Goal: Check status: Check status

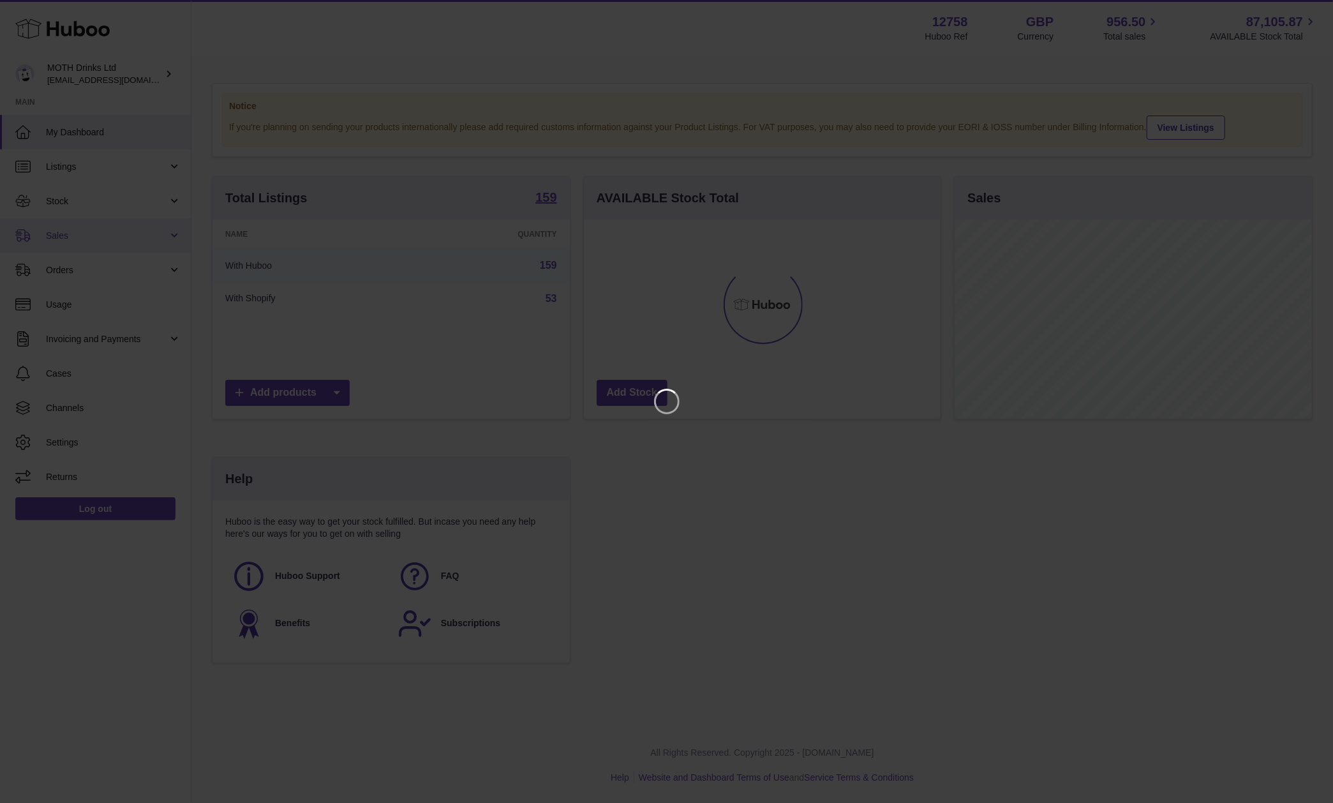
scroll to position [199, 357]
click at [1298, 8] on icon "Close" at bounding box center [1299, 11] width 15 height 15
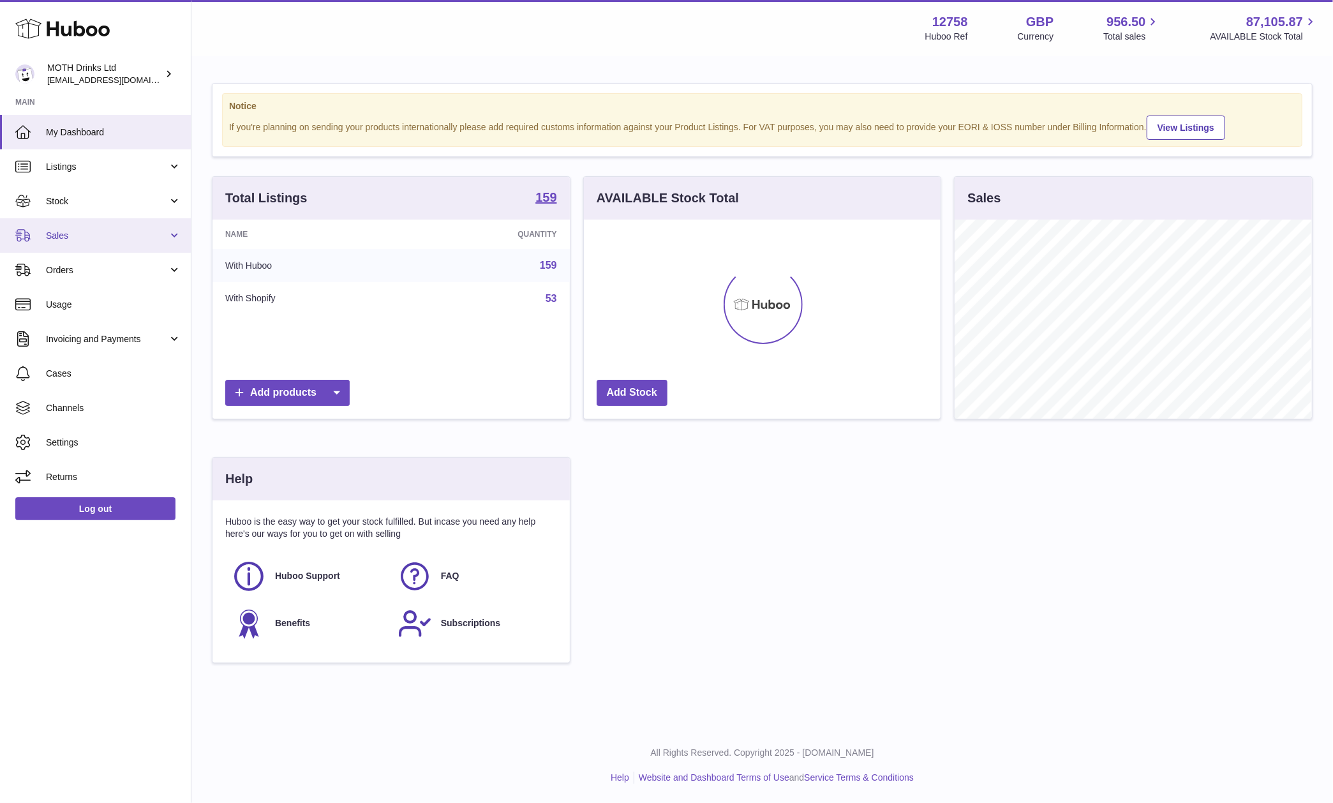
click at [106, 230] on span "Sales" at bounding box center [107, 236] width 122 height 12
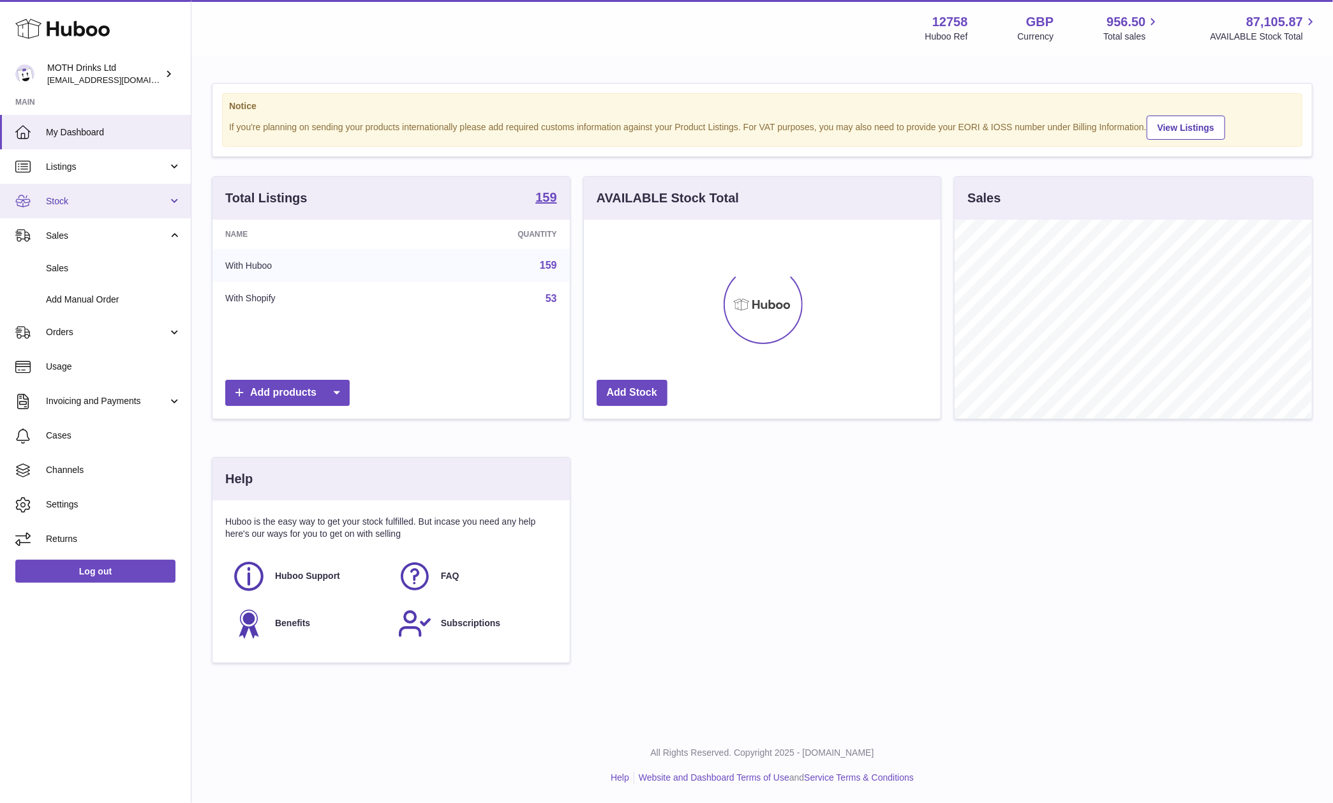
click at [93, 198] on span "Stock" at bounding box center [107, 201] width 122 height 12
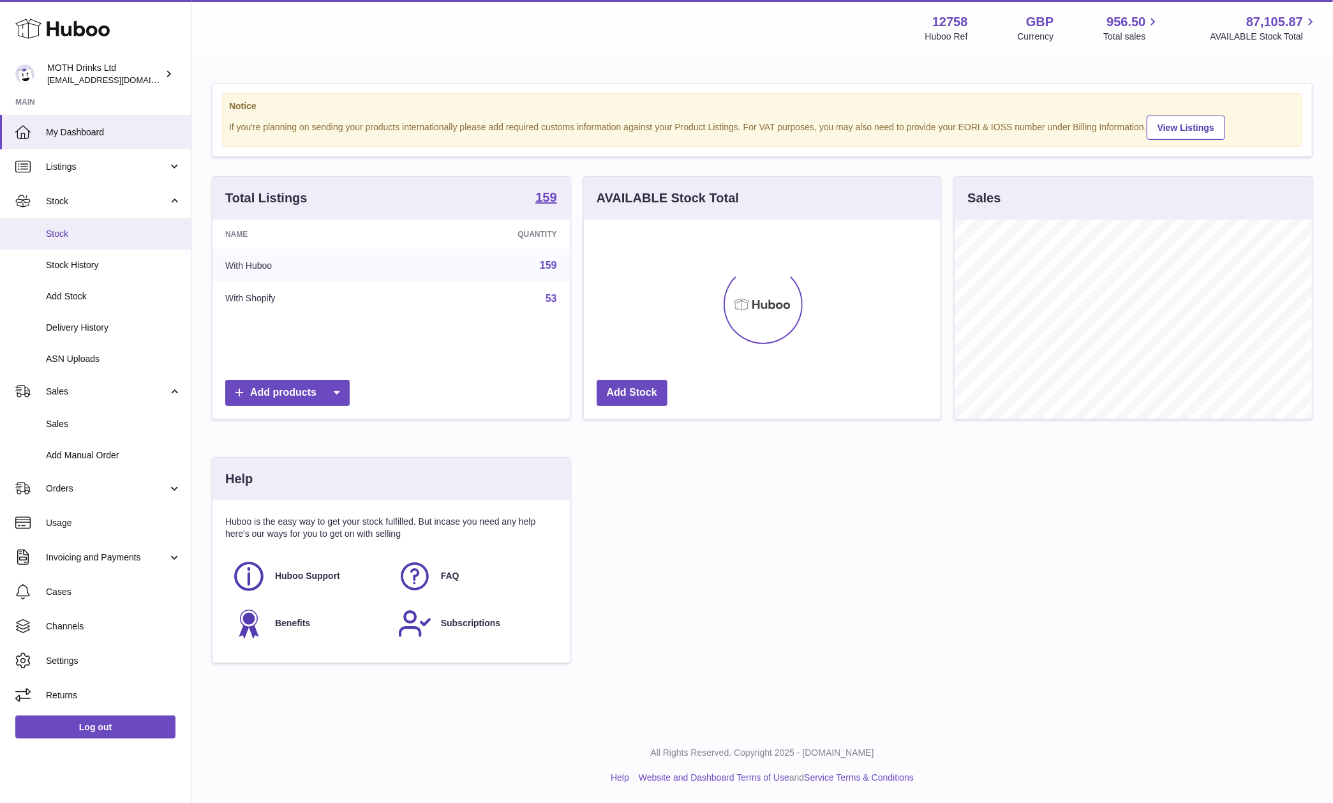
click at [70, 234] on span "Stock" at bounding box center [113, 234] width 135 height 12
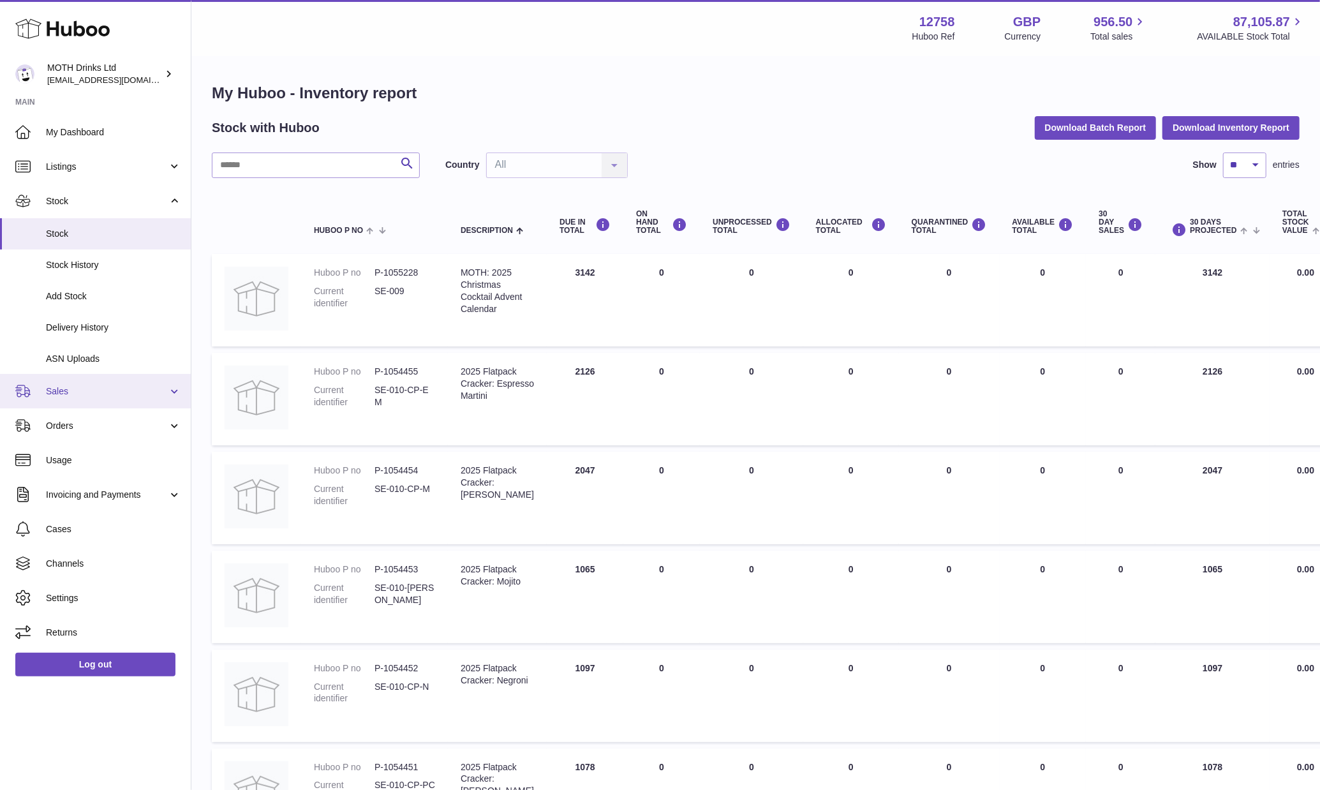
click at [87, 403] on link "Sales" at bounding box center [95, 391] width 191 height 34
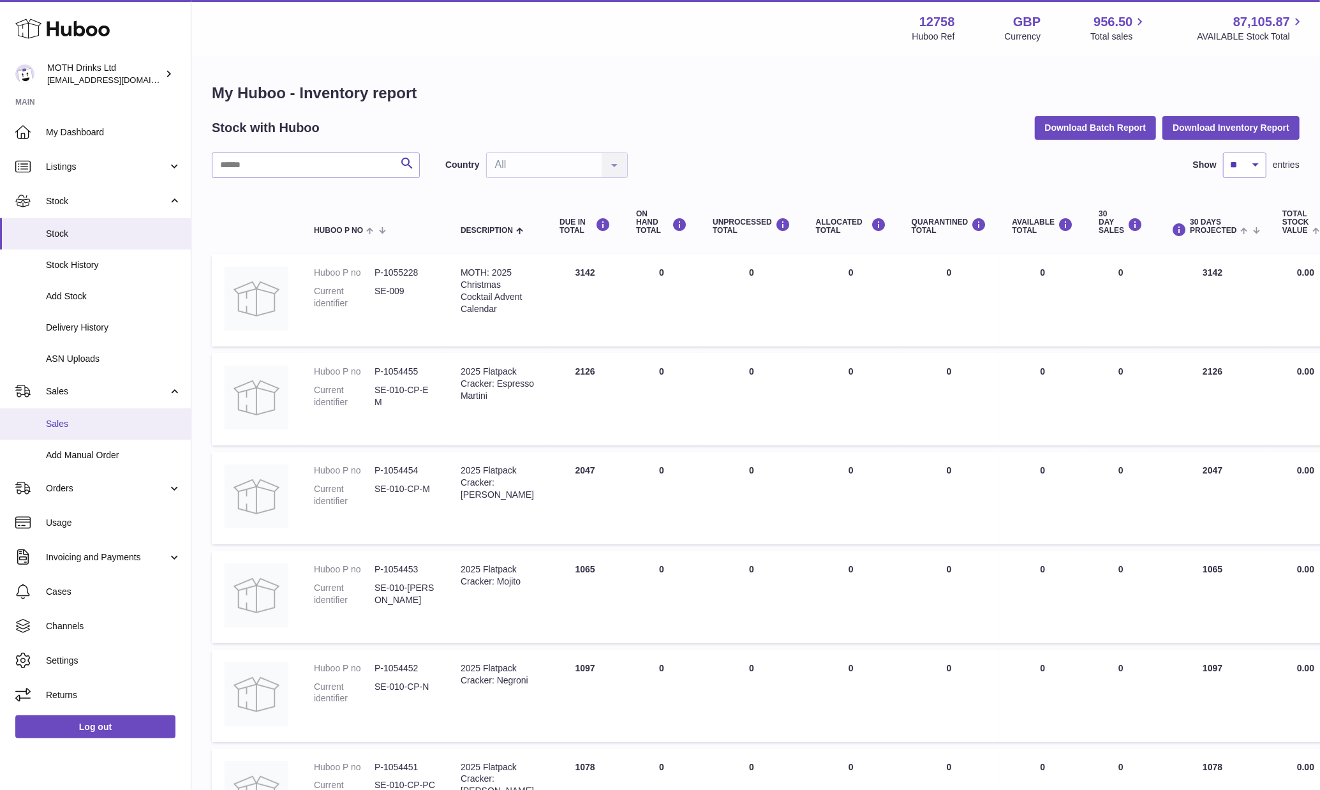
click at [84, 431] on link "Sales" at bounding box center [95, 423] width 191 height 31
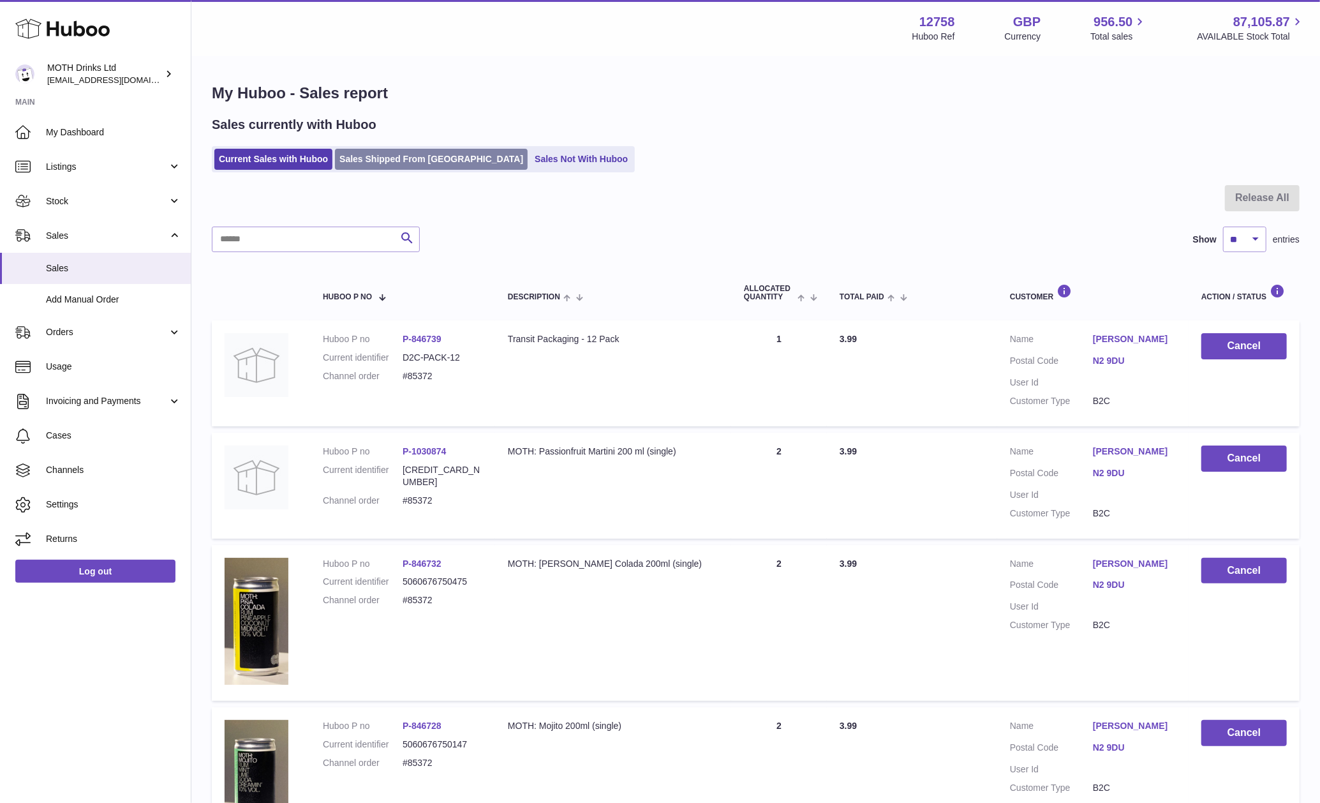
click at [350, 152] on link "Sales Shipped From [GEOGRAPHIC_DATA]" at bounding box center [431, 159] width 193 height 21
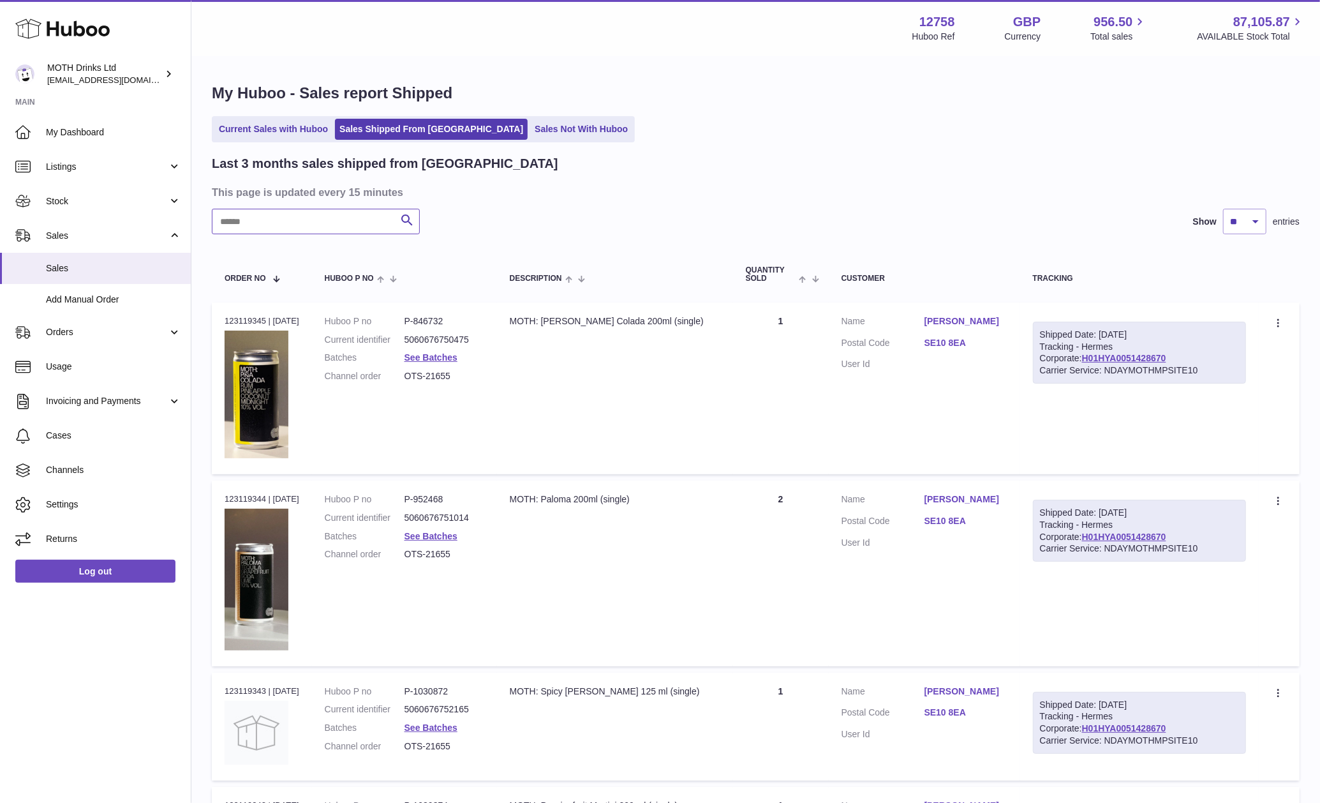
click at [251, 219] on input "text" at bounding box center [316, 222] width 208 height 26
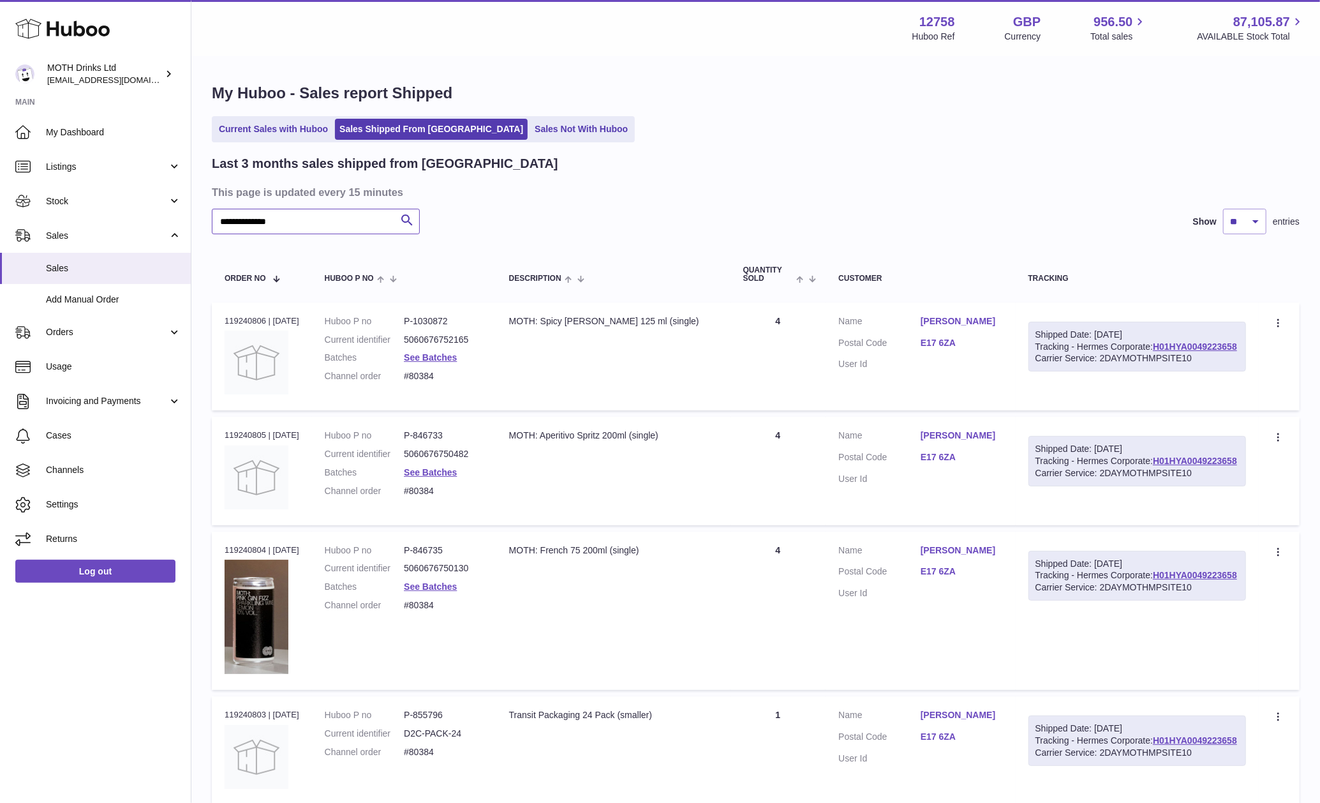
click at [348, 213] on input "**********" at bounding box center [316, 222] width 208 height 26
drag, startPoint x: 310, startPoint y: 223, endPoint x: 97, endPoint y: 210, distance: 213.5
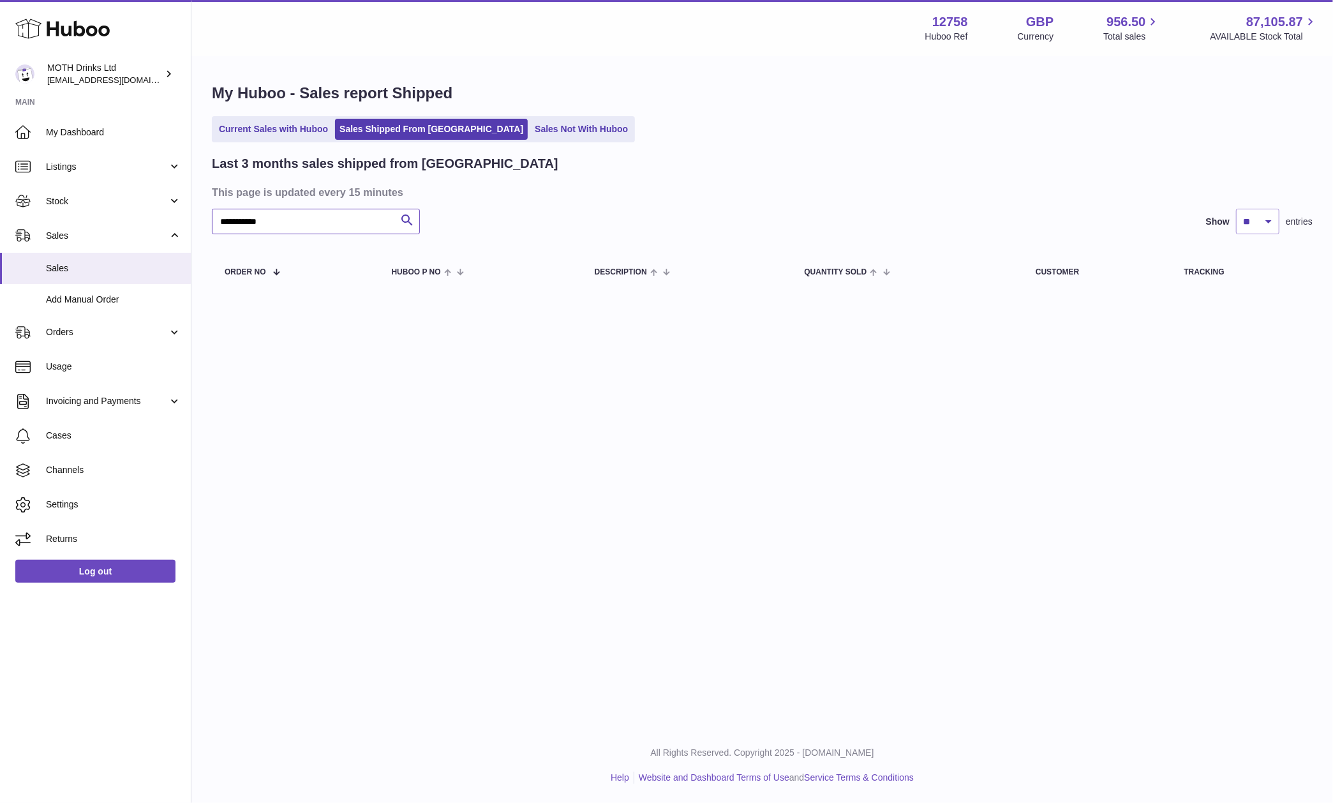
type input "**********"
drag, startPoint x: 315, startPoint y: 205, endPoint x: 302, endPoint y: 221, distance: 20.4
click at [314, 207] on div "**********" at bounding box center [762, 225] width 1101 height 140
drag, startPoint x: 302, startPoint y: 221, endPoint x: -84, endPoint y: 227, distance: 386.7
click at [0, 227] on html ".st0{fill:#141414;}" at bounding box center [666, 401] width 1333 height 803
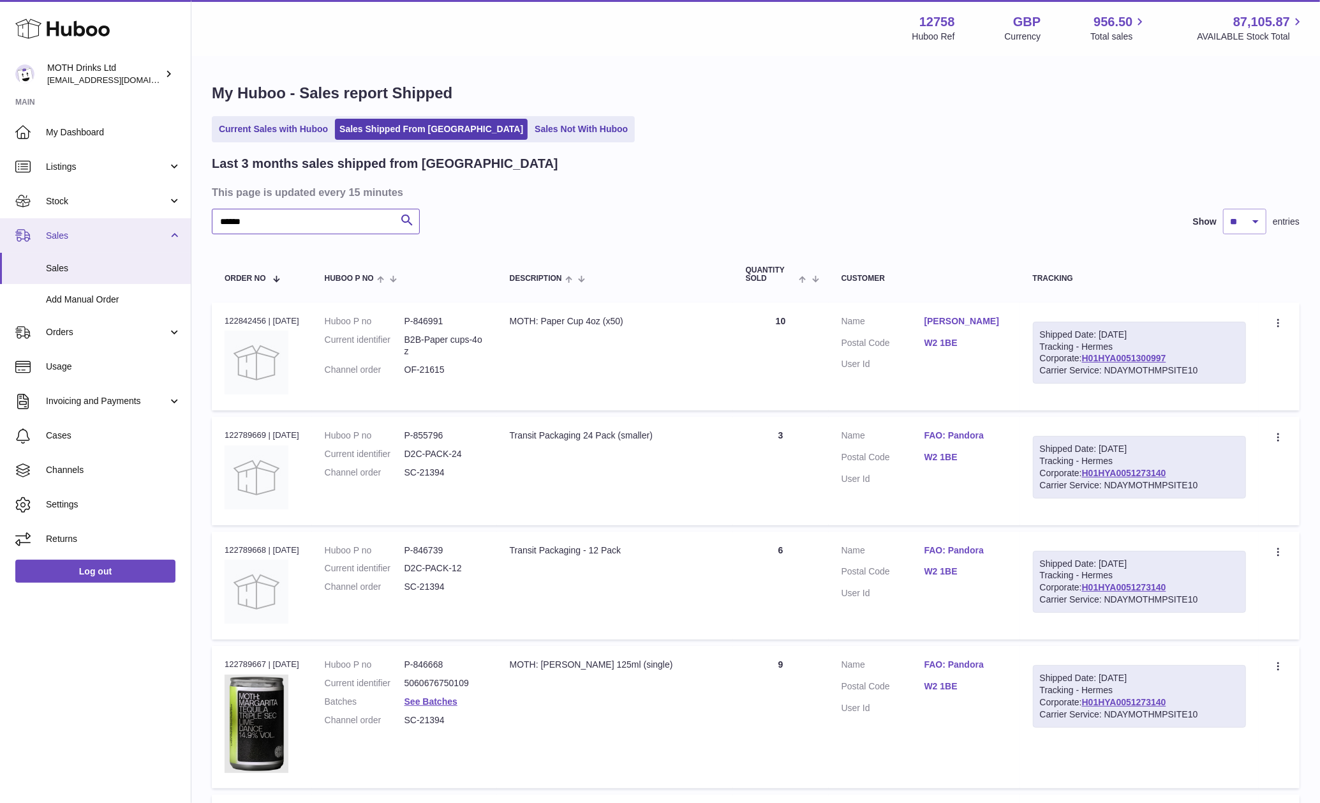
drag, startPoint x: 281, startPoint y: 227, endPoint x: 62, endPoint y: 219, distance: 219.0
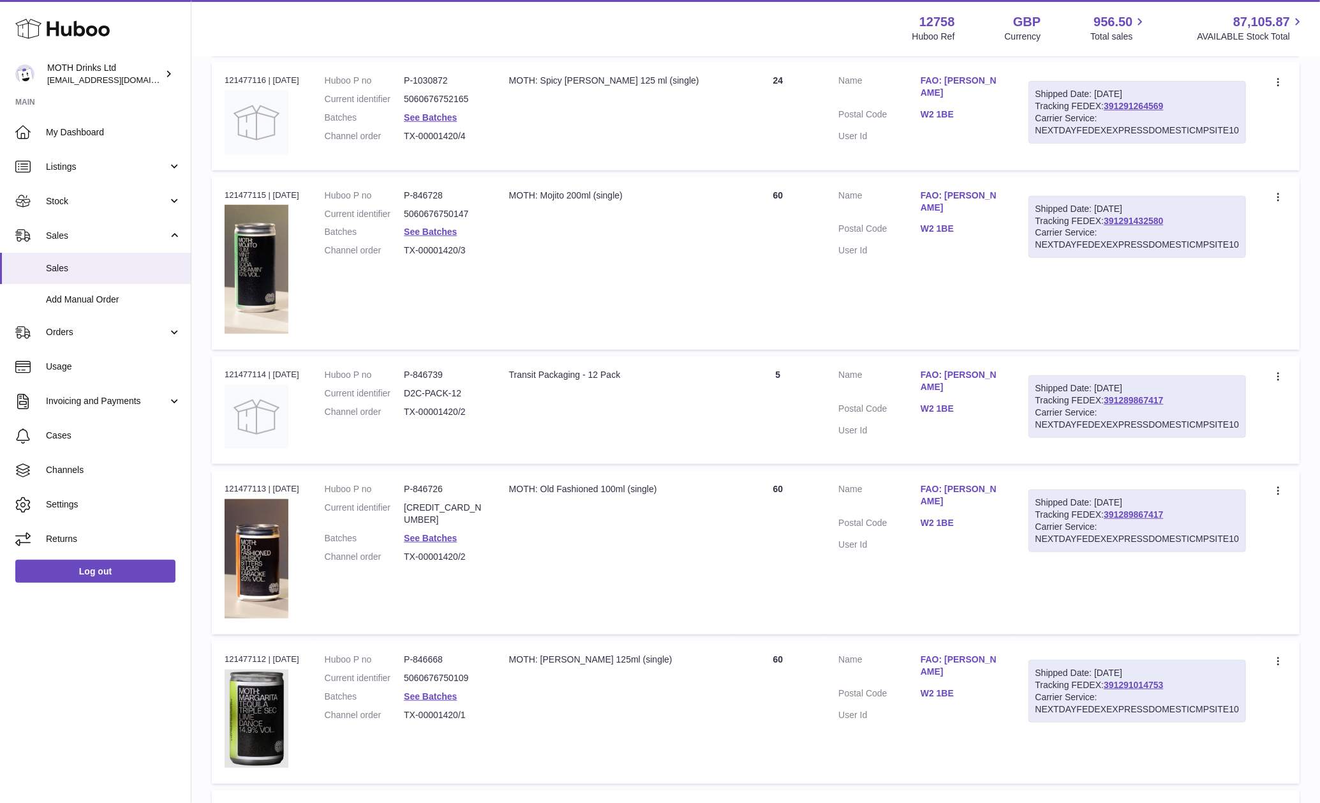
scroll to position [851, 0]
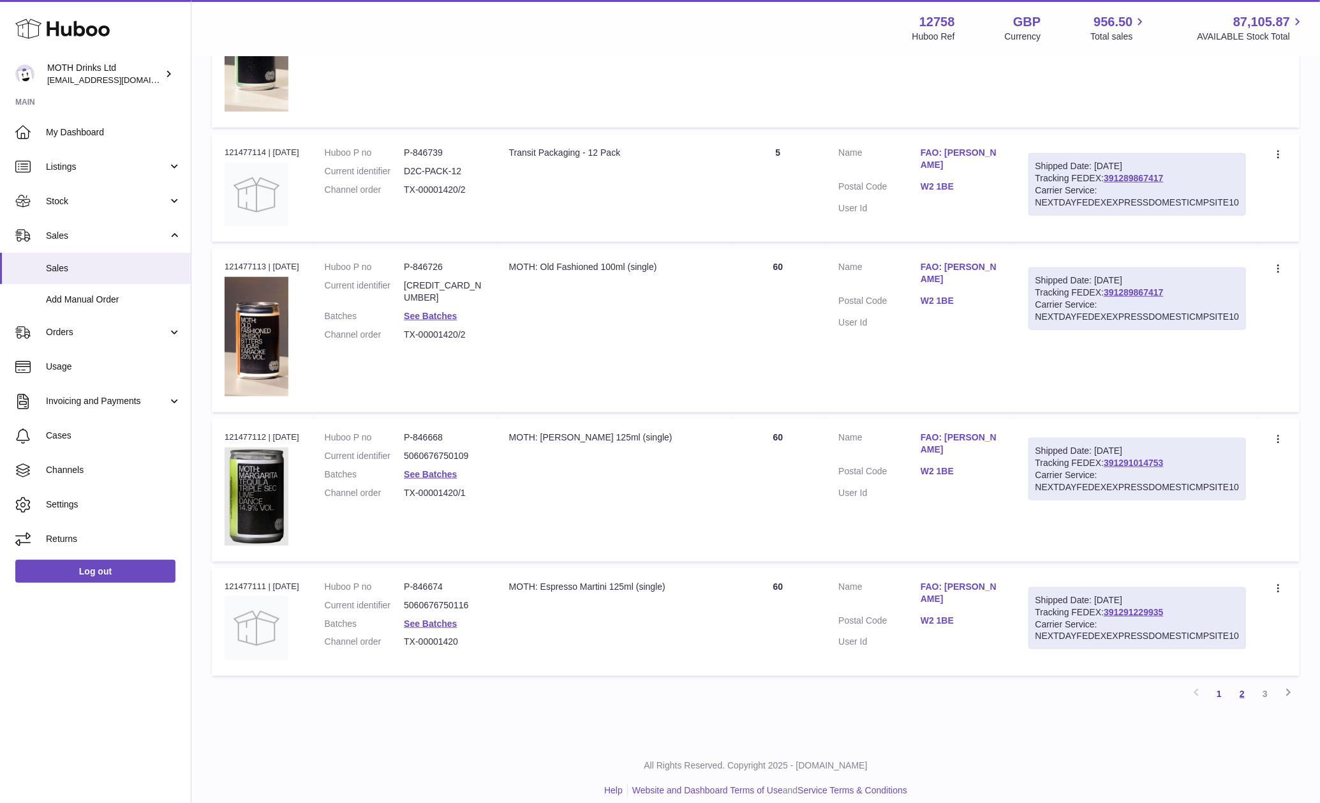
type input "*********"
click at [1241, 682] on link "2" at bounding box center [1242, 693] width 23 height 23
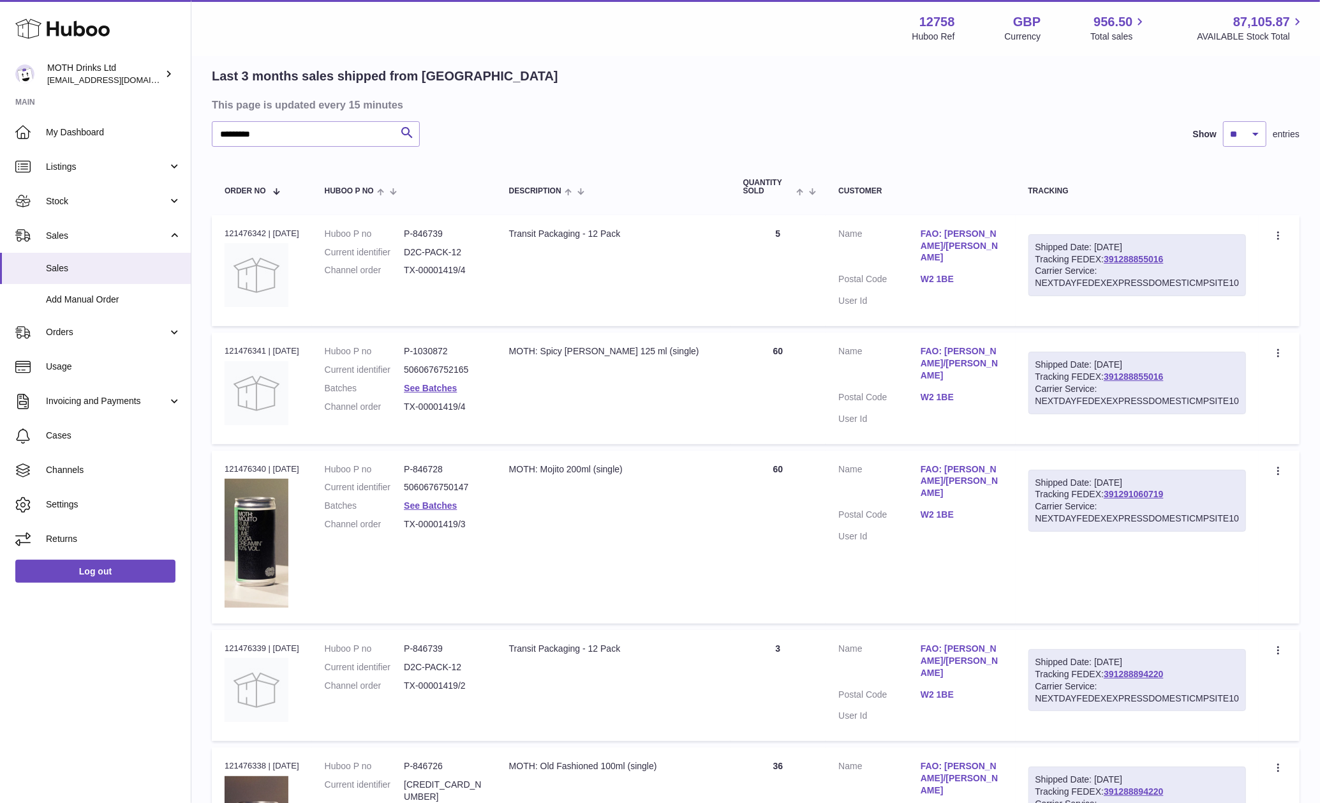
scroll to position [57, 0]
